Goal: Obtain resource: Download file/media

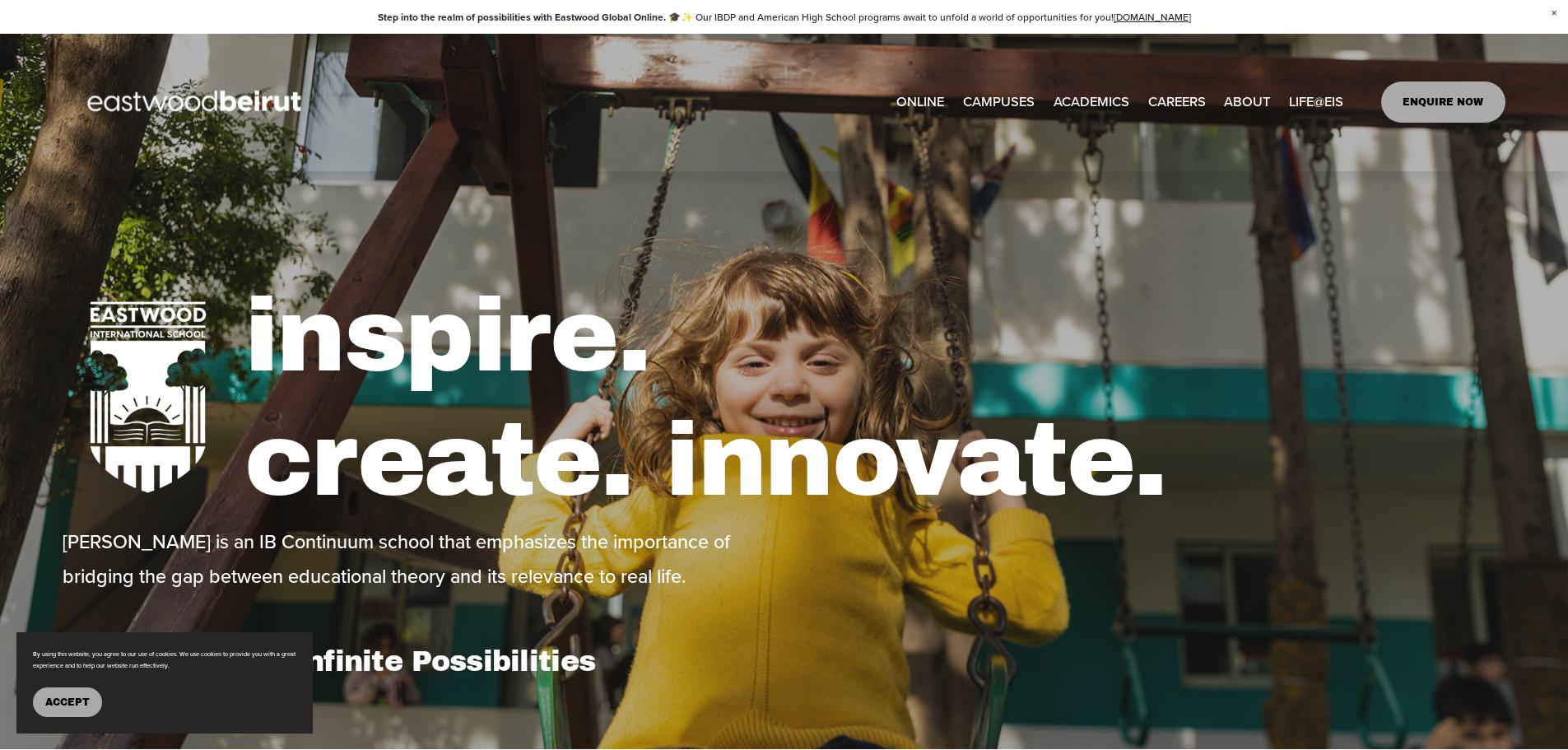
click at [0, 0] on span "Tuition & Financial Aid" at bounding box center [0, 0] width 0 height 0
type input "*****"
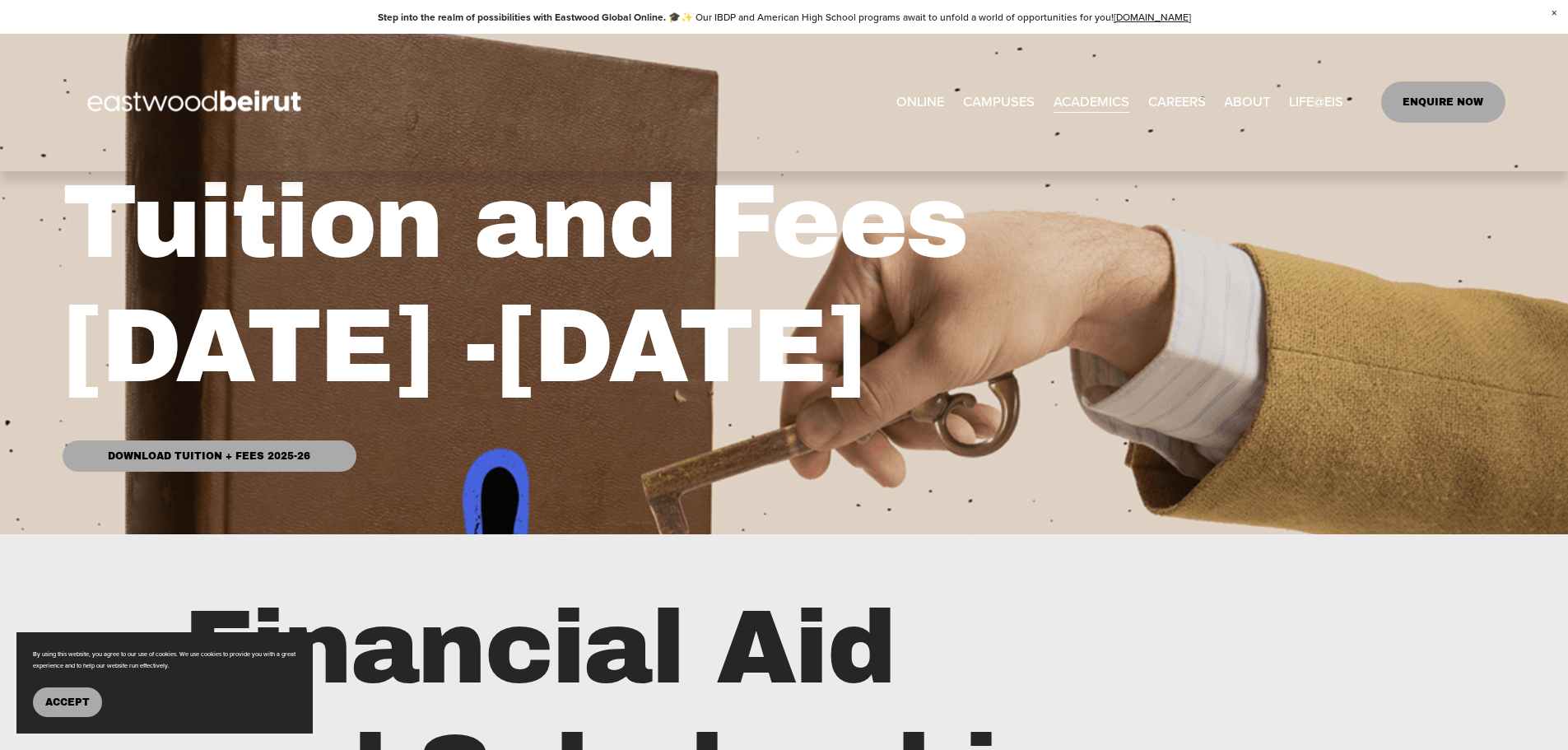
scroll to position [329, 0]
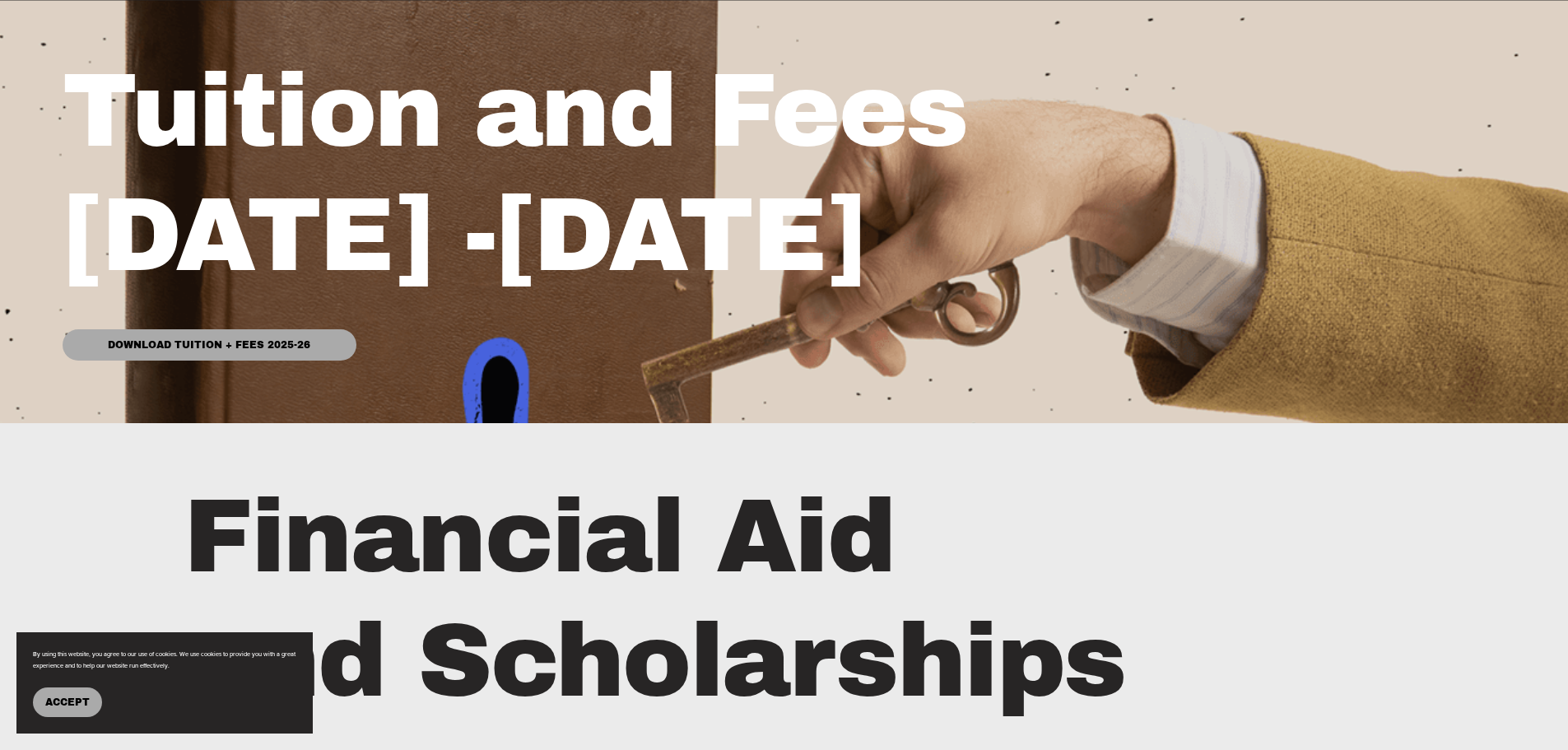
click at [74, 703] on span "Accept" at bounding box center [68, 702] width 45 height 11
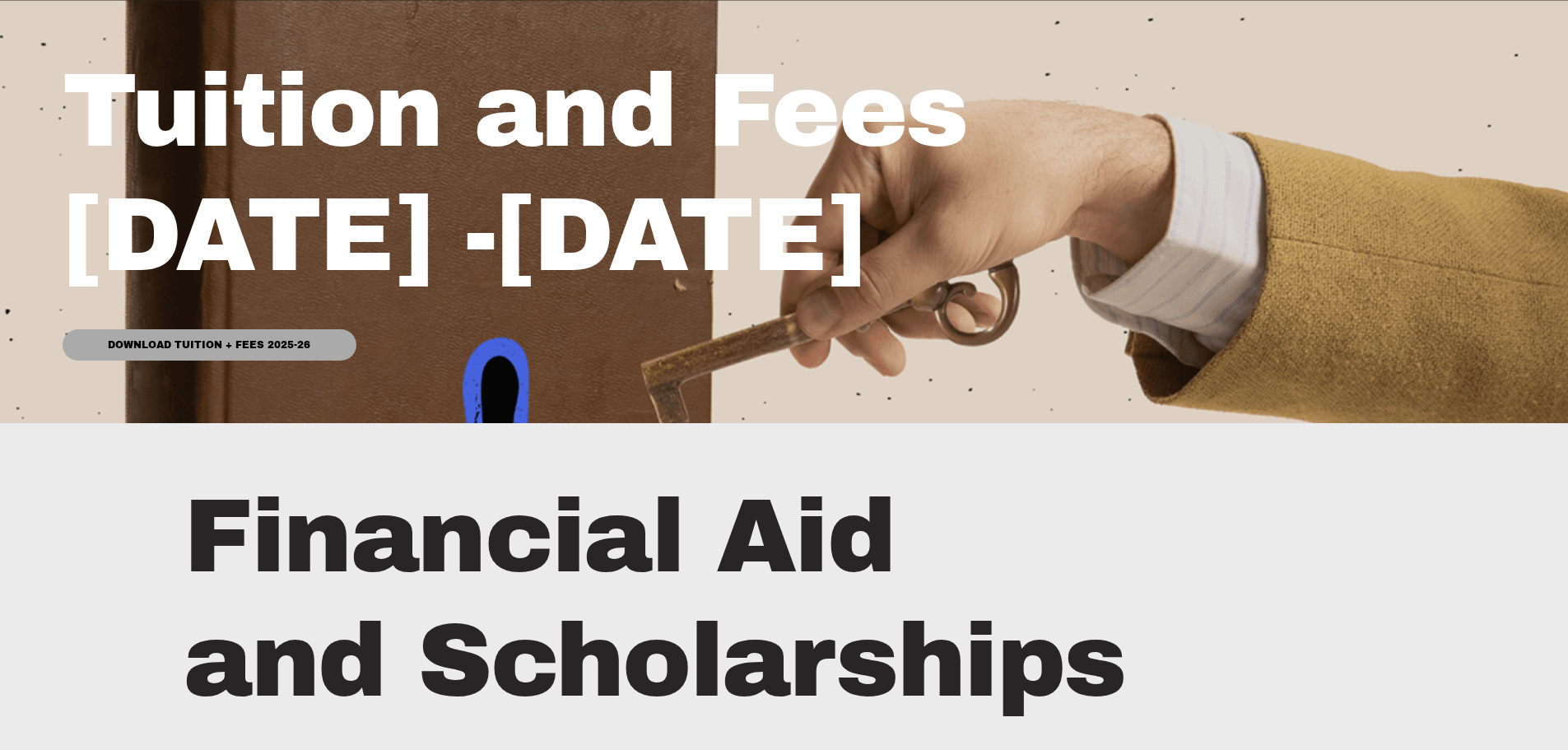
click at [214, 348] on link "Download Tuition + Fees 2025-26" at bounding box center [208, 345] width 293 height 32
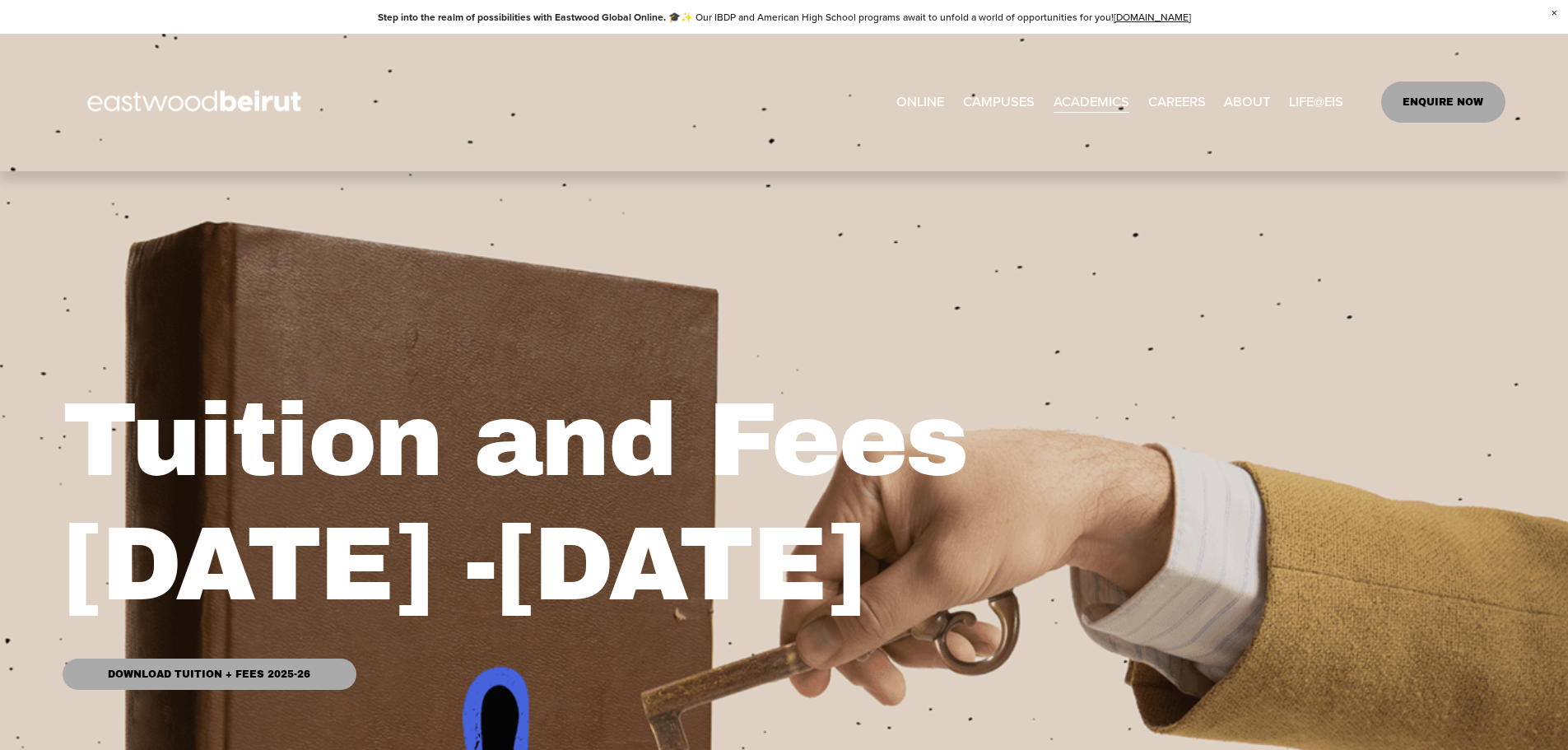
click at [915, 99] on link "ONLINE" at bounding box center [919, 102] width 47 height 27
